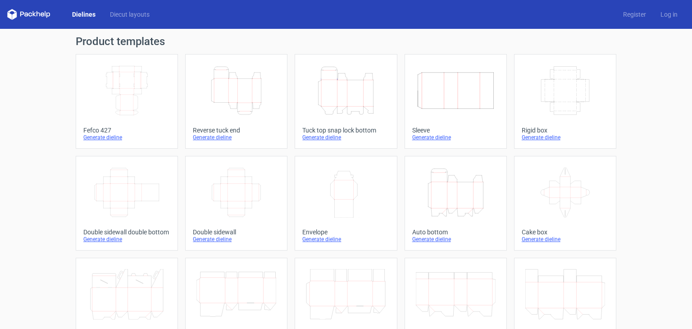
click at [156, 128] on div "Fefco 427" at bounding box center [126, 130] width 87 height 7
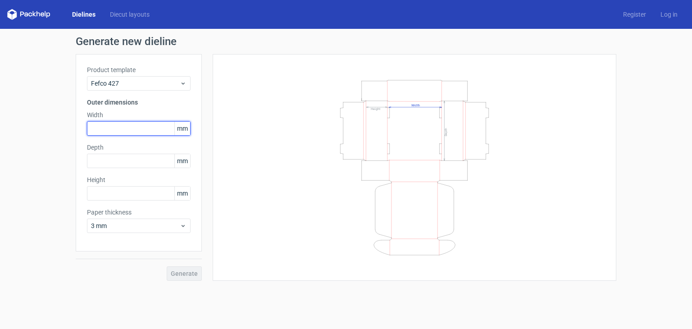
click at [156, 128] on input "text" at bounding box center [139, 128] width 104 height 14
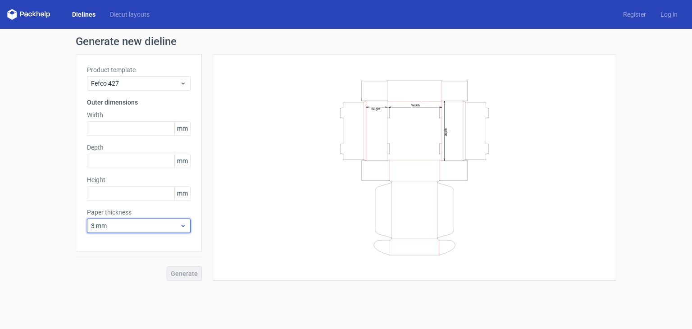
click at [148, 223] on span "3 mm" at bounding box center [135, 225] width 89 height 9
click at [141, 283] on div "1.5 mm" at bounding box center [139, 287] width 96 height 14
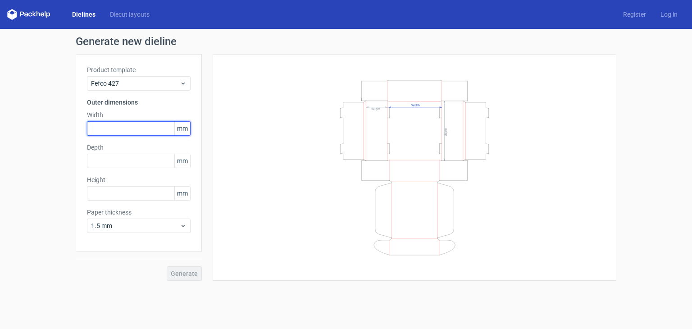
click at [157, 127] on input "text" at bounding box center [139, 128] width 104 height 14
type input "195"
type input "69"
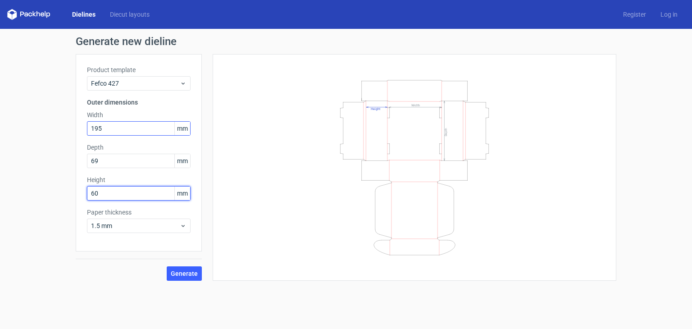
type input "6"
type input "92"
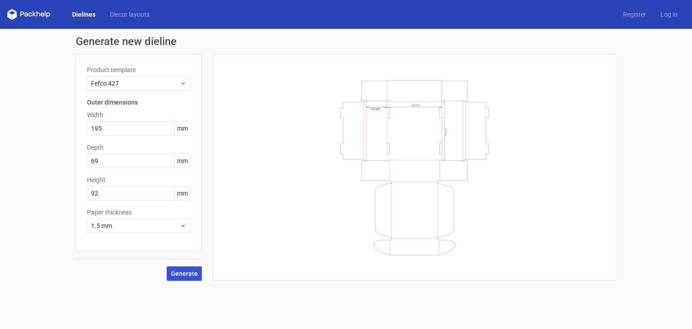
click at [178, 267] on button "Generate" at bounding box center [184, 273] width 35 height 14
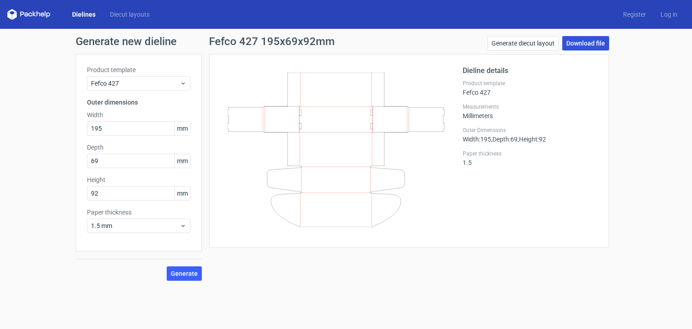
click at [593, 48] on link "Download file" at bounding box center [585, 43] width 47 height 14
drag, startPoint x: 106, startPoint y: 160, endPoint x: 7, endPoint y: 150, distance: 100.0
click at [18, 152] on div "Generate new dieline Product template Fefco 427 Outer dimensions Width 195 mm D…" at bounding box center [346, 158] width 692 height 259
type input "136"
click at [167, 266] on button "Generate" at bounding box center [184, 273] width 35 height 14
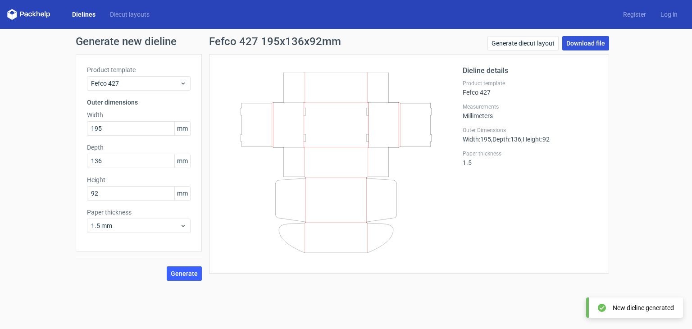
click at [578, 44] on link "Download file" at bounding box center [585, 43] width 47 height 14
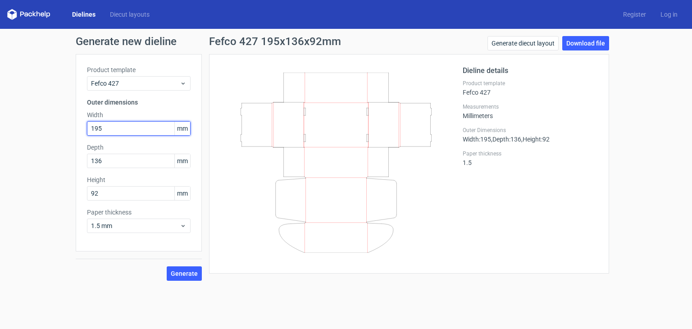
drag, startPoint x: 133, startPoint y: 127, endPoint x: -11, endPoint y: 104, distance: 146.3
click at [0, 104] on html "Dielines Diecut layouts Register Log in Generate new dieline Product template F…" at bounding box center [346, 164] width 692 height 329
type input "410"
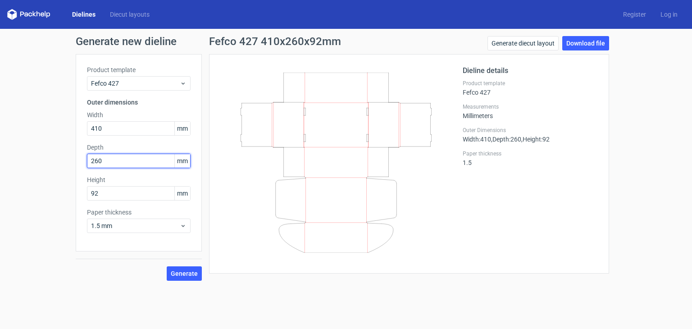
type input "260"
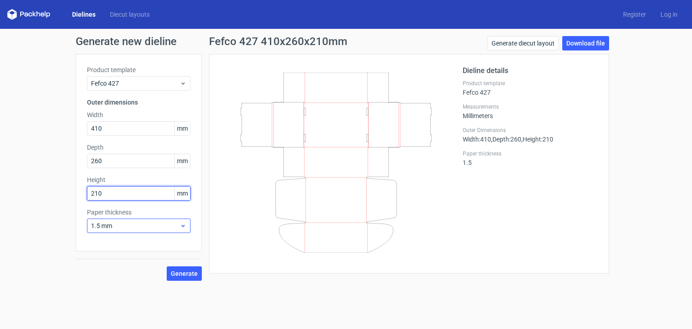
type input "210"
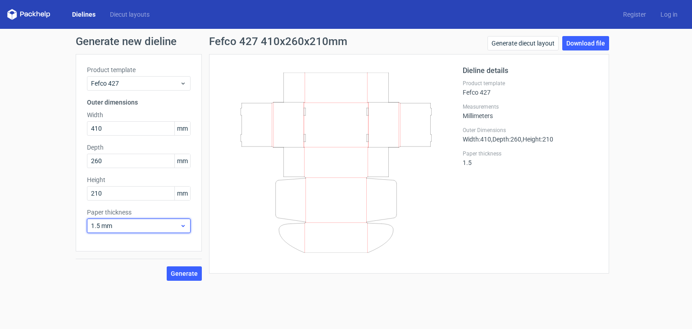
click at [135, 226] on span "1.5 mm" at bounding box center [135, 225] width 89 height 9
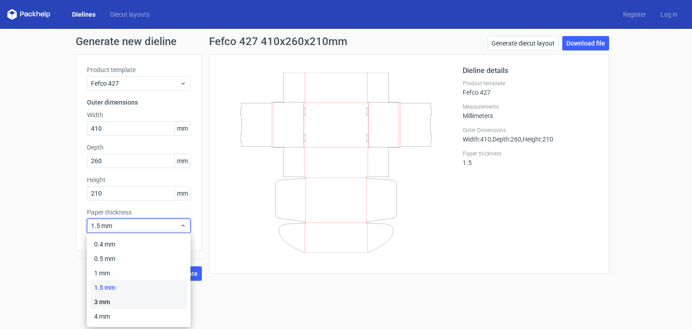
click at [127, 300] on div "3 mm" at bounding box center [139, 302] width 96 height 14
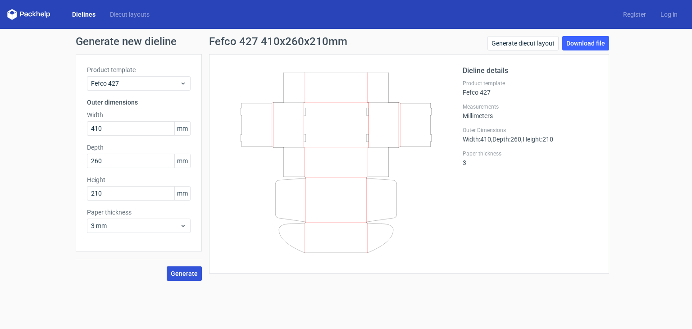
click at [186, 279] on button "Generate" at bounding box center [184, 273] width 35 height 14
click at [576, 49] on link "Download file" at bounding box center [585, 43] width 47 height 14
click at [81, 18] on link "Dielines" at bounding box center [84, 14] width 38 height 9
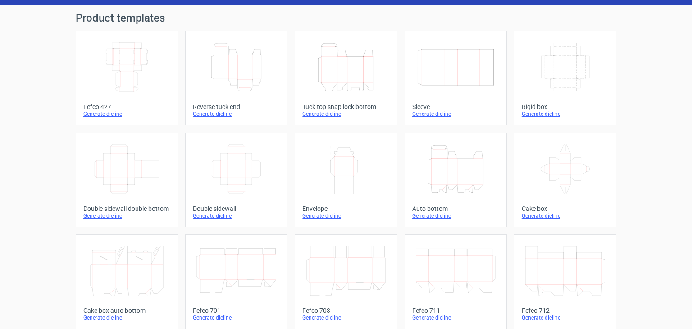
scroll to position [8, 0]
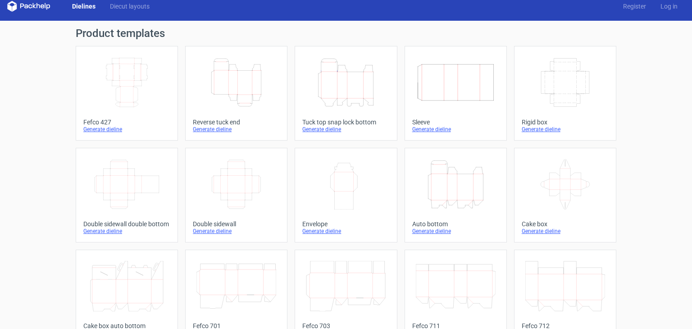
click at [569, 97] on icon "Width Depth Height" at bounding box center [565, 82] width 80 height 50
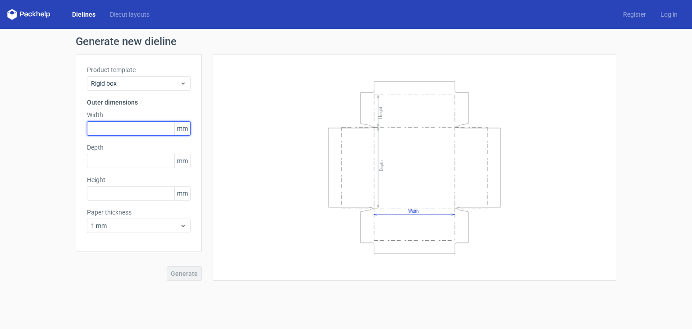
click at [128, 125] on input "text" at bounding box center [139, 128] width 104 height 14
type input "132"
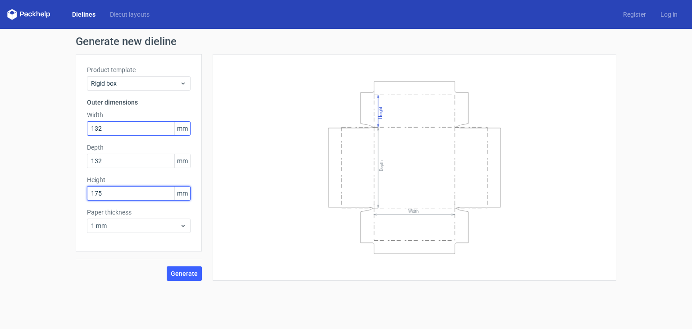
type input "175"
click at [167, 266] on button "Generate" at bounding box center [184, 273] width 35 height 14
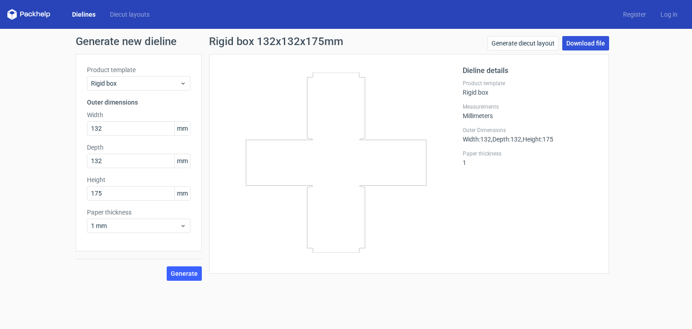
click at [576, 47] on link "Download file" at bounding box center [585, 43] width 47 height 14
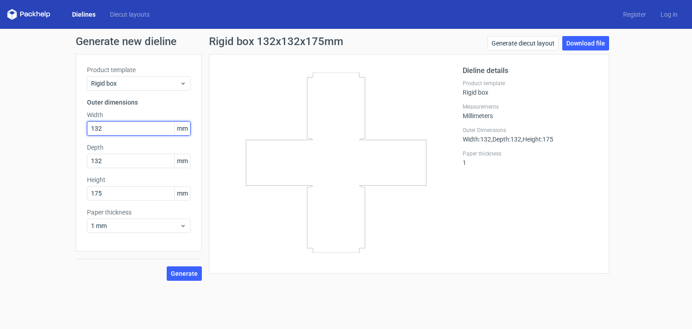
drag, startPoint x: 124, startPoint y: 130, endPoint x: -14, endPoint y: 134, distance: 138.4
click at [0, 134] on html "Dielines Diecut layouts Register Log in Generate new dieline Product template R…" at bounding box center [346, 164] width 692 height 329
type input "142"
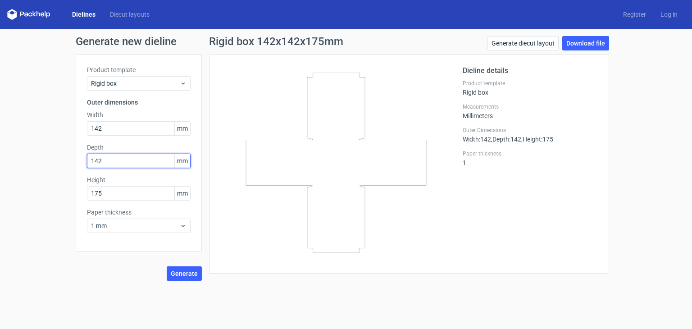
type input "142"
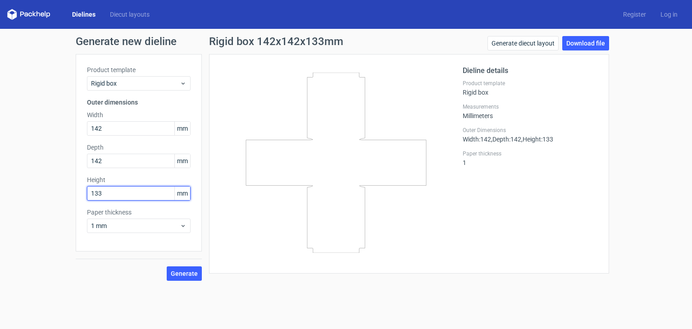
type input "133"
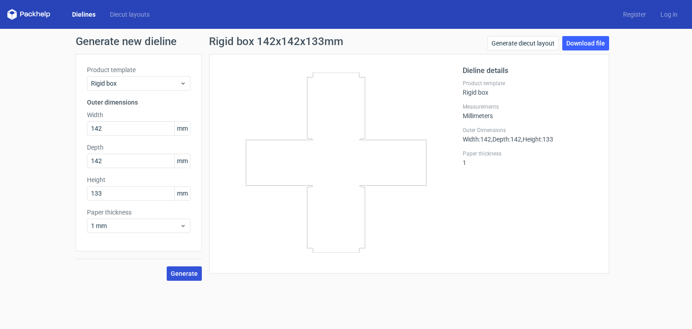
click at [192, 276] on span "Generate" at bounding box center [184, 273] width 27 height 6
click at [593, 45] on link "Download file" at bounding box center [585, 43] width 47 height 14
